Goal: Navigation & Orientation: Understand site structure

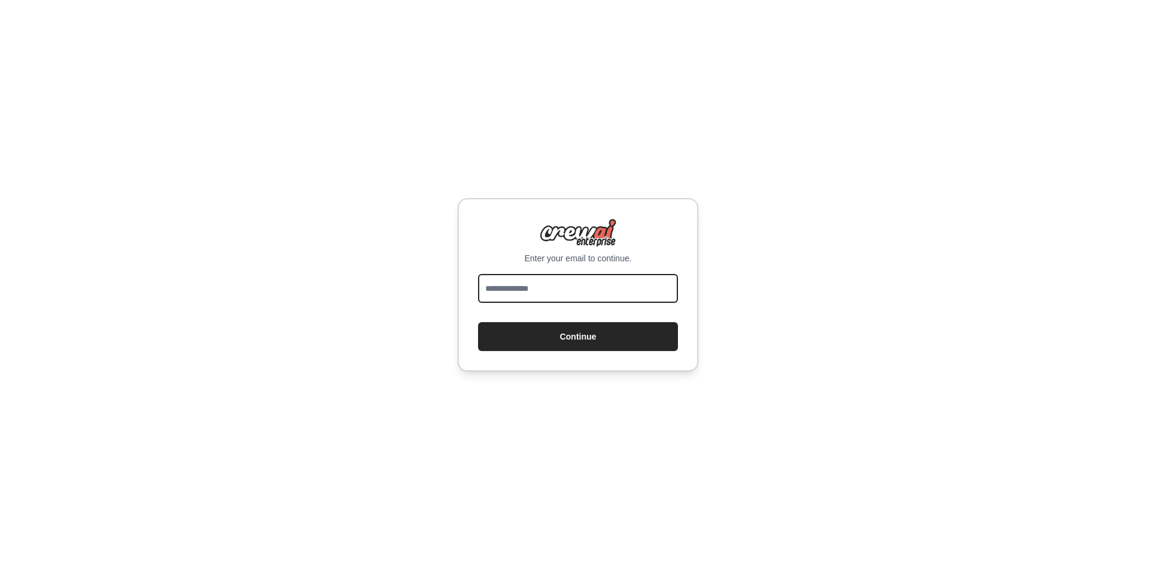
click at [556, 294] on input "email" at bounding box center [578, 288] width 200 height 29
type input "**********"
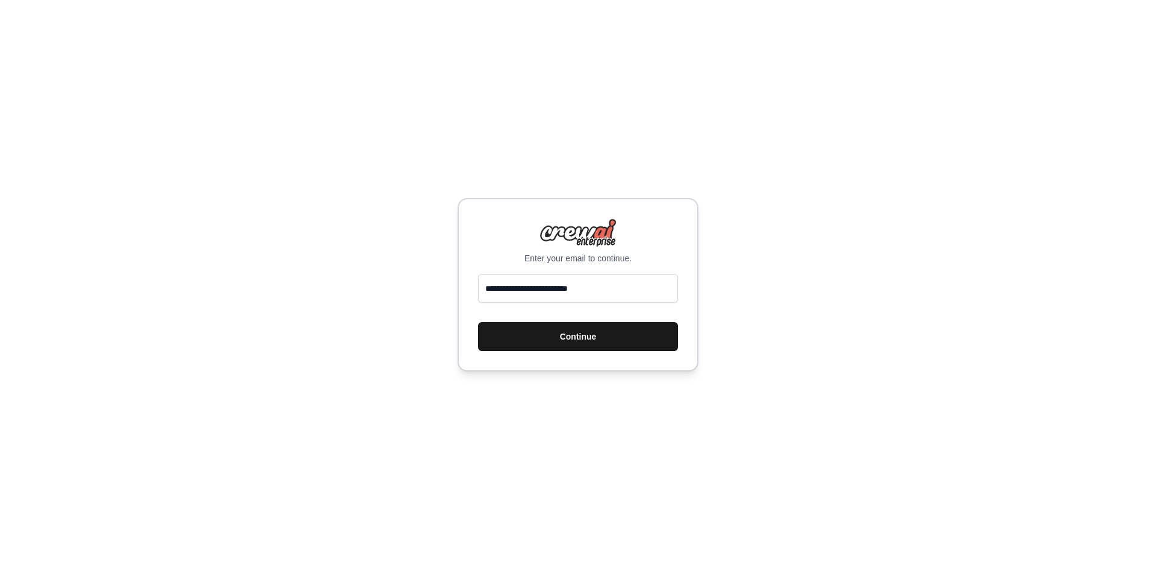
click at [560, 350] on button "Continue" at bounding box center [578, 336] width 200 height 29
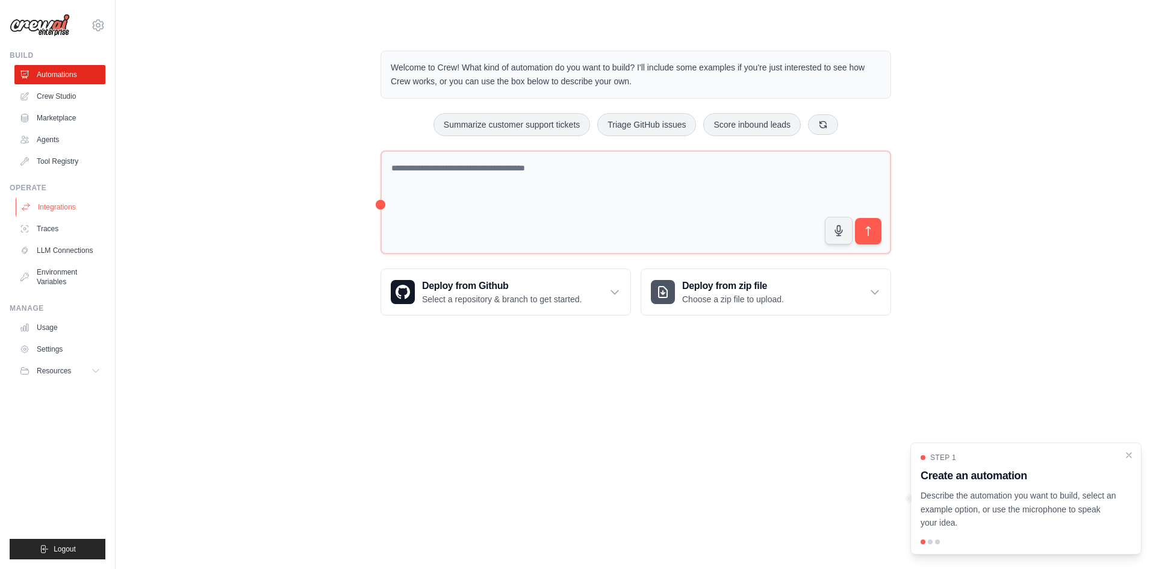
click at [74, 213] on link "Integrations" at bounding box center [61, 206] width 91 height 19
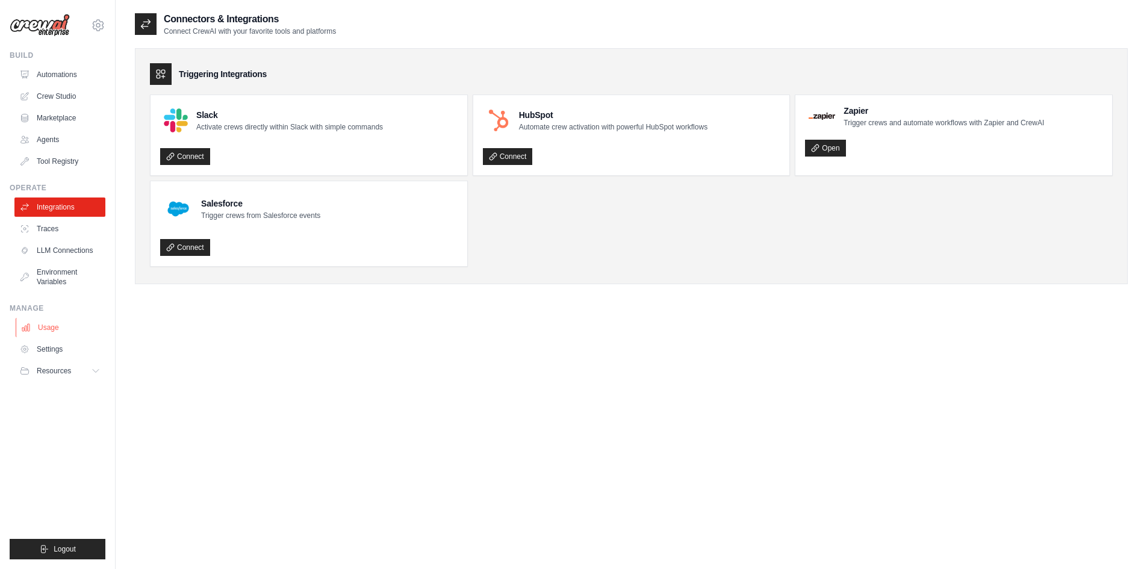
click at [52, 329] on link "Usage" at bounding box center [61, 327] width 91 height 19
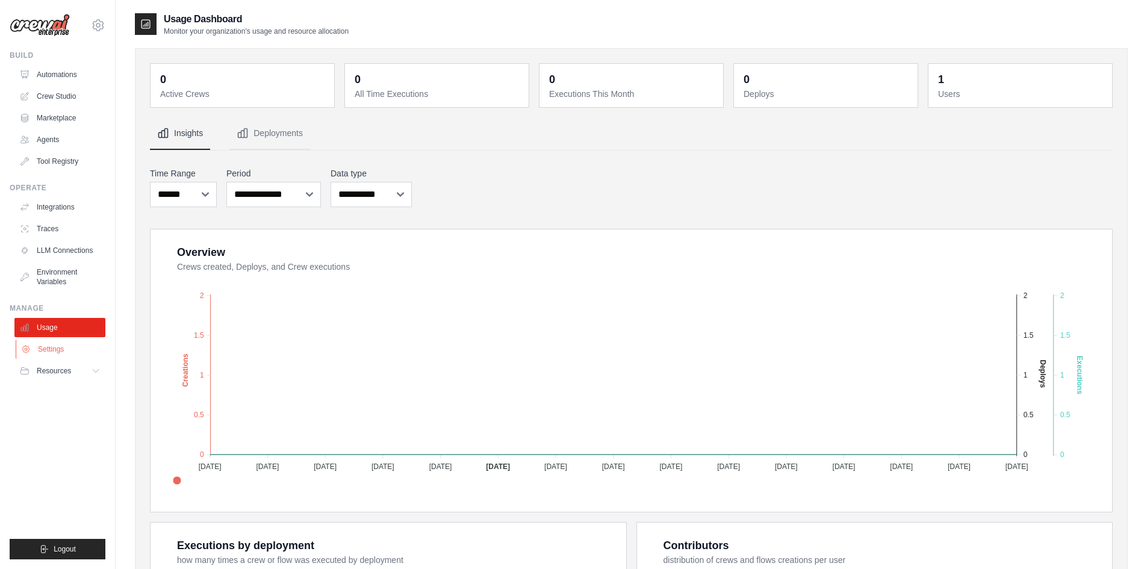
click at [52, 344] on link "Settings" at bounding box center [61, 348] width 91 height 19
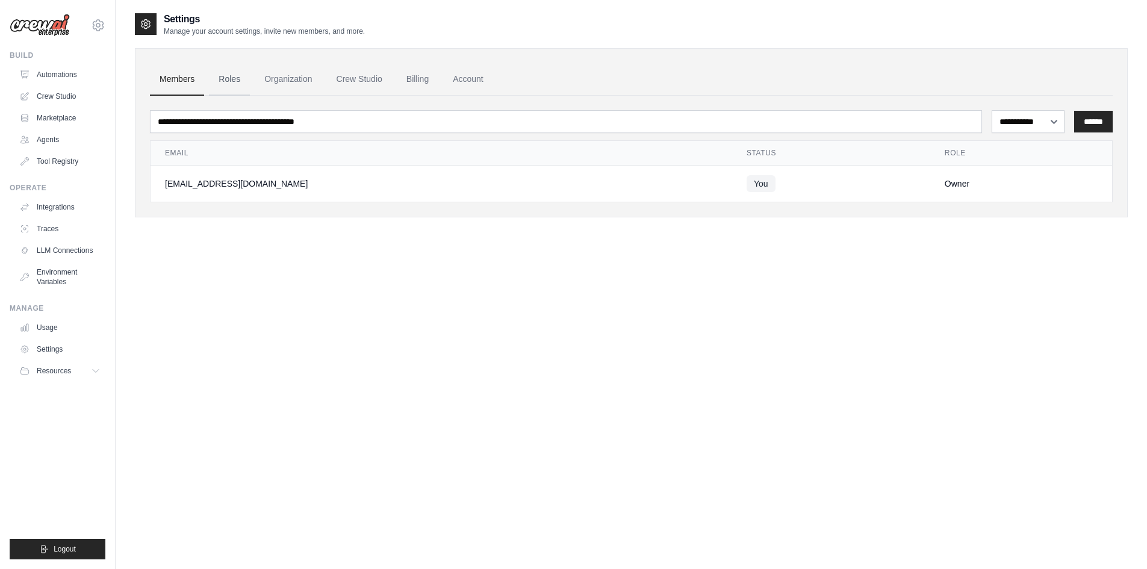
click at [236, 87] on link "Roles" at bounding box center [229, 79] width 41 height 33
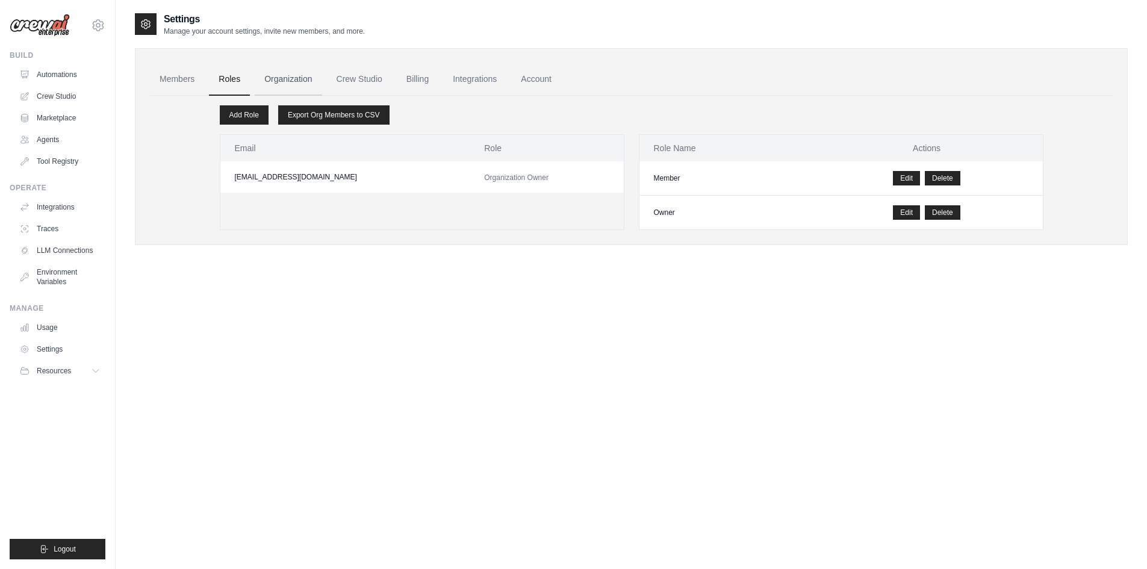
click at [275, 84] on link "Organization" at bounding box center [288, 79] width 67 height 33
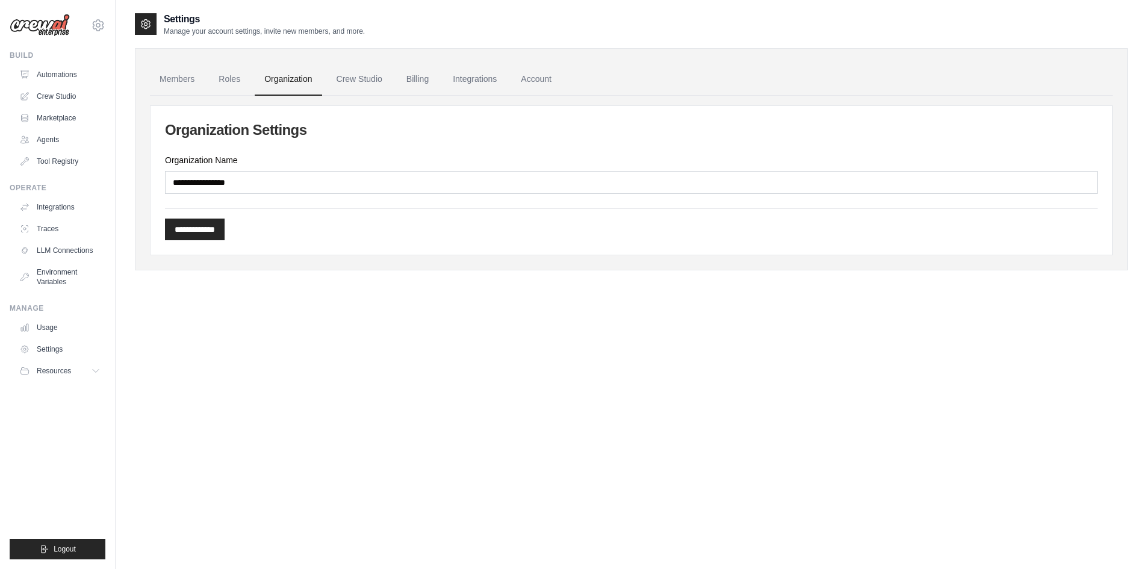
click at [338, 73] on link "Crew Studio" at bounding box center [359, 79] width 65 height 33
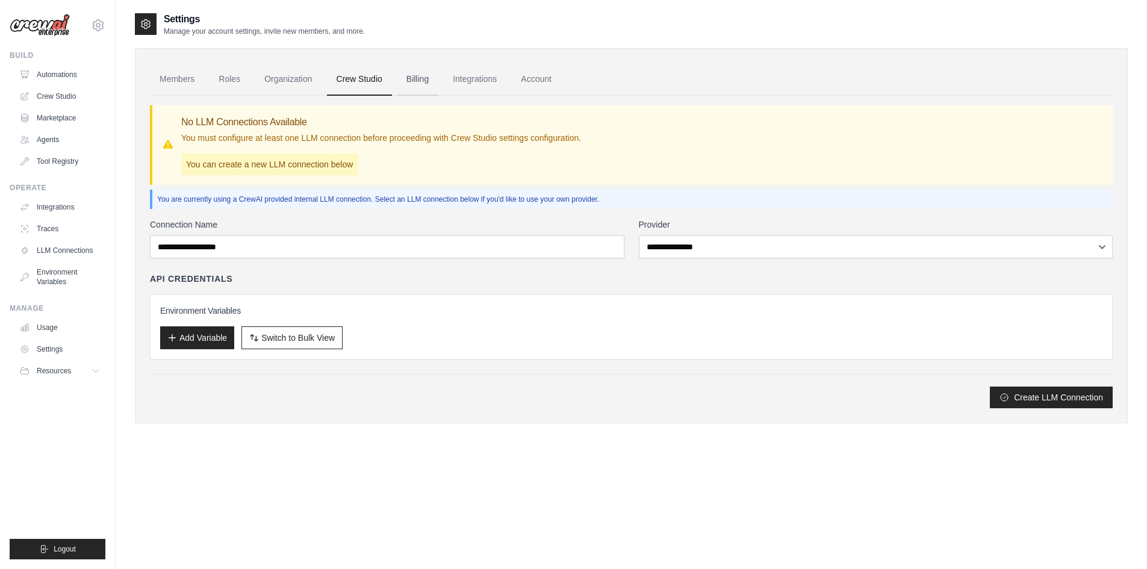
click at [421, 83] on link "Billing" at bounding box center [418, 79] width 42 height 33
click at [474, 83] on link "Integrations" at bounding box center [474, 79] width 63 height 33
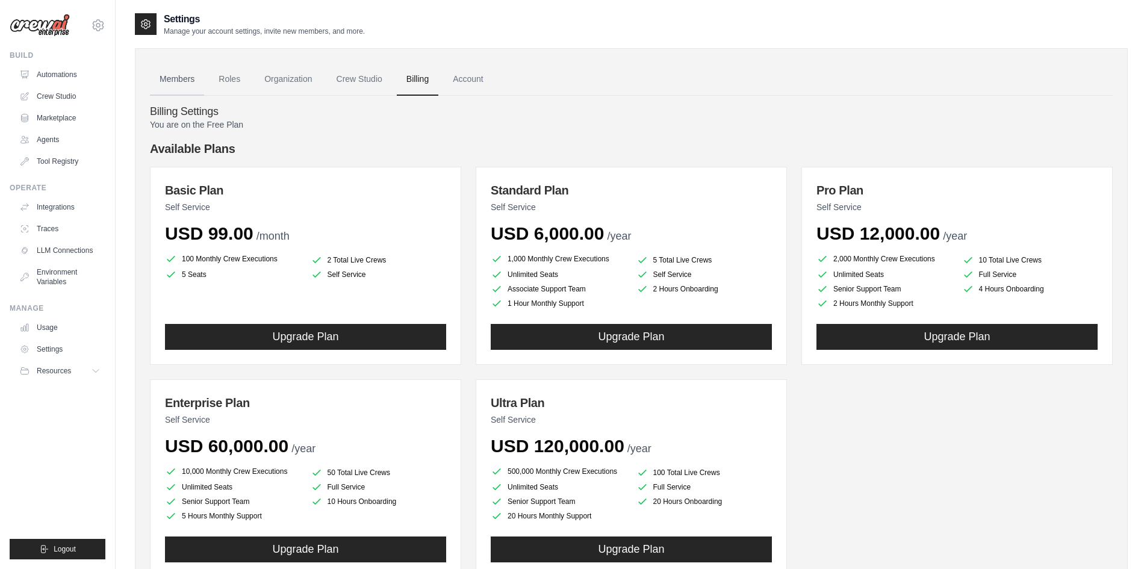
click at [163, 78] on link "Members" at bounding box center [177, 79] width 54 height 33
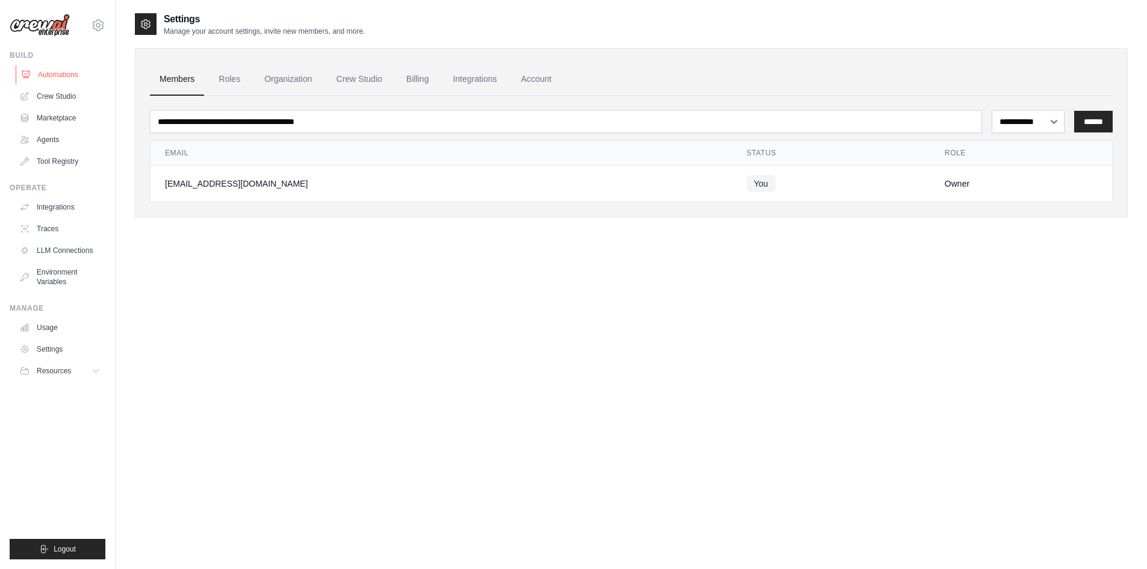
click at [51, 80] on link "Automations" at bounding box center [61, 74] width 91 height 19
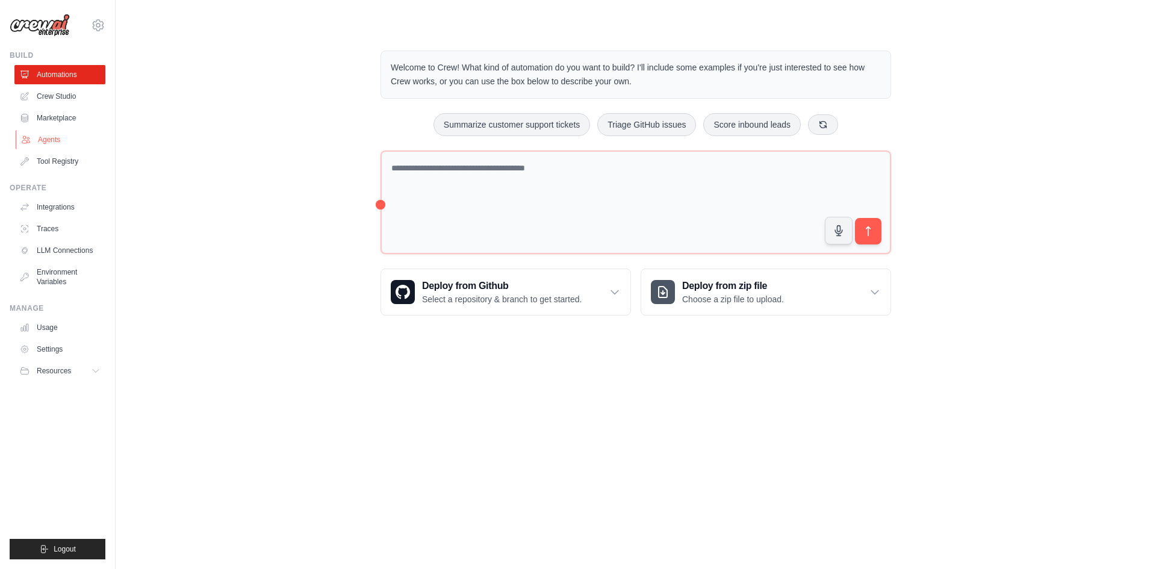
click at [55, 149] on link "Agents" at bounding box center [61, 139] width 91 height 19
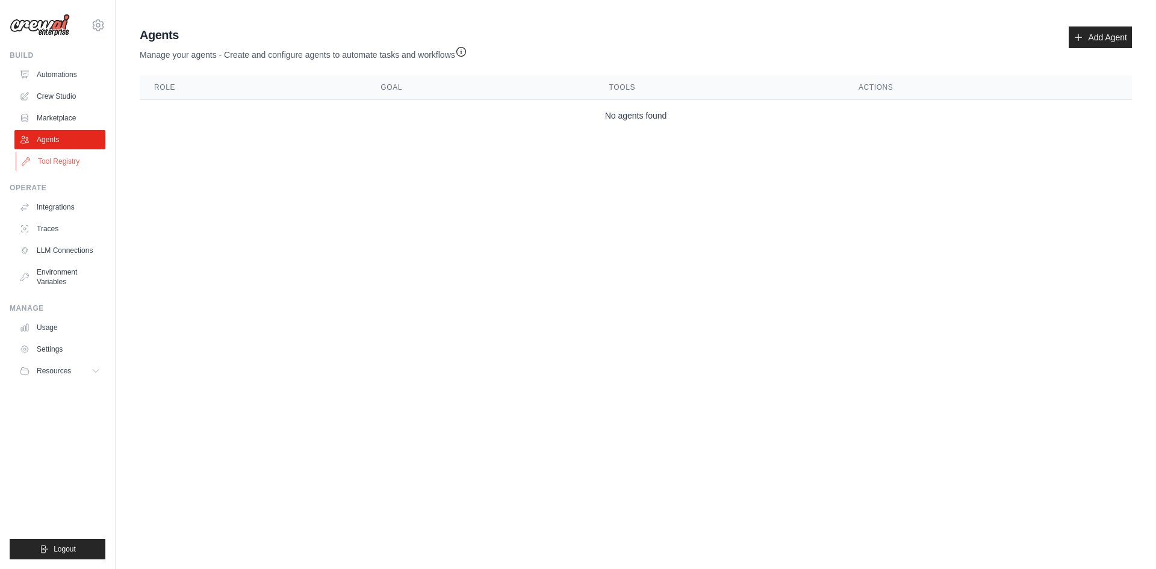
click at [60, 157] on link "Tool Registry" at bounding box center [61, 161] width 91 height 19
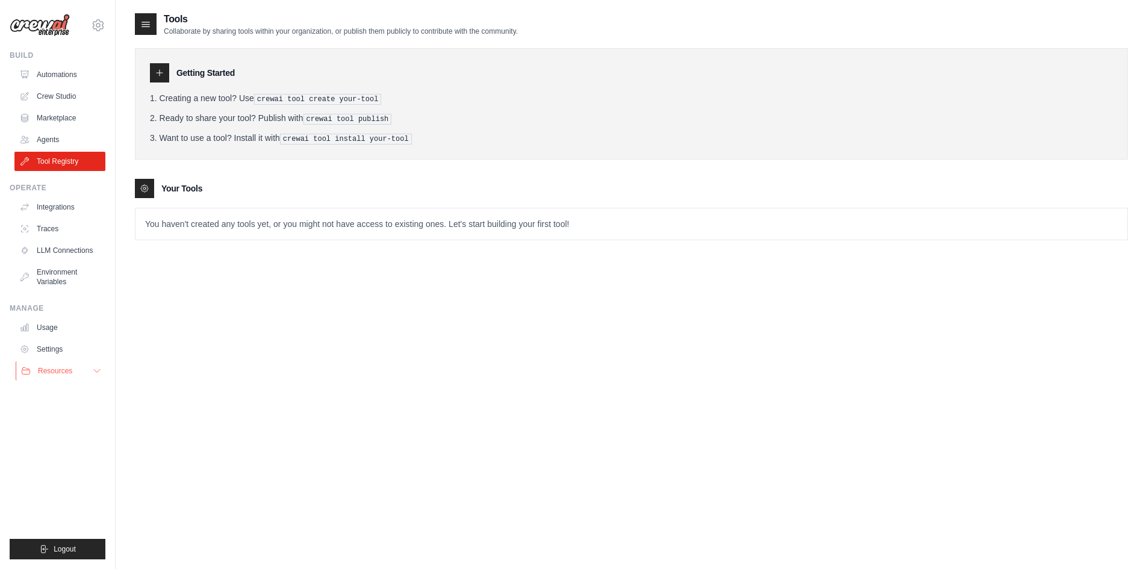
click at [75, 370] on button "Resources" at bounding box center [61, 370] width 91 height 19
click at [56, 69] on link "Automations" at bounding box center [61, 74] width 91 height 19
